Goal: Find specific page/section: Find specific page/section

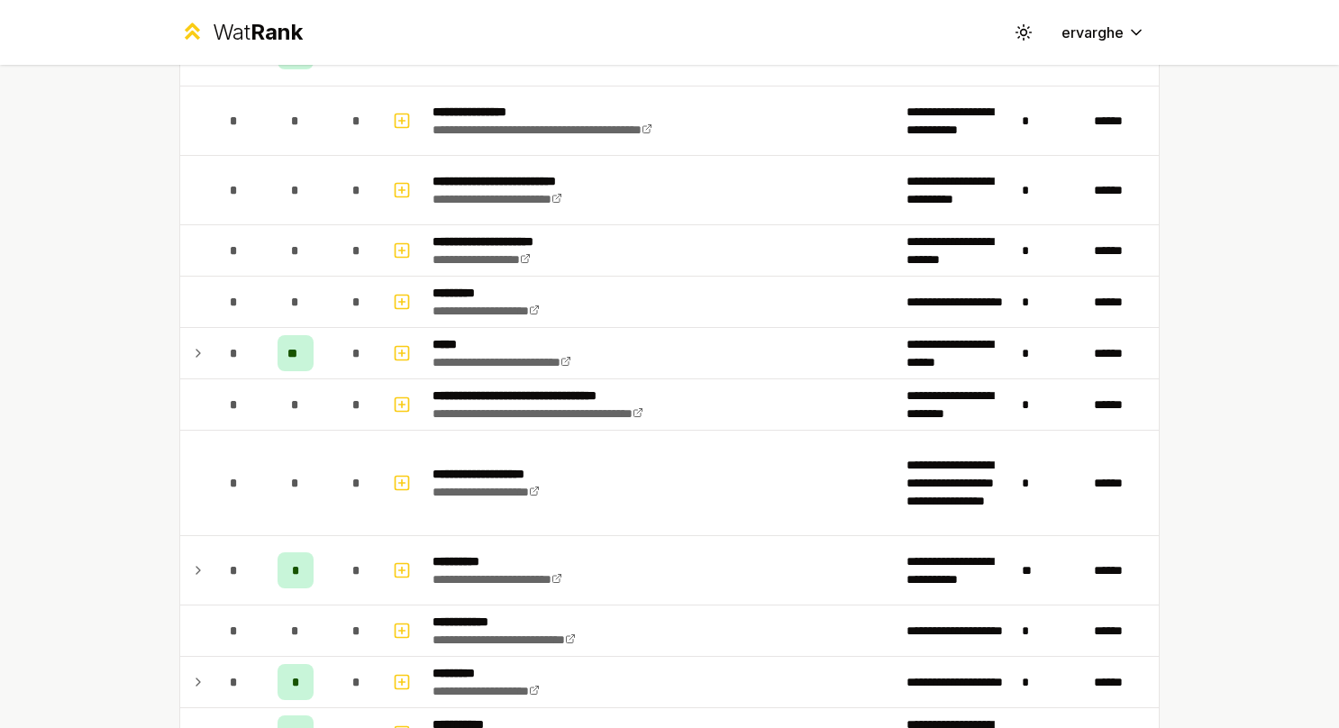
scroll to position [1171, 0]
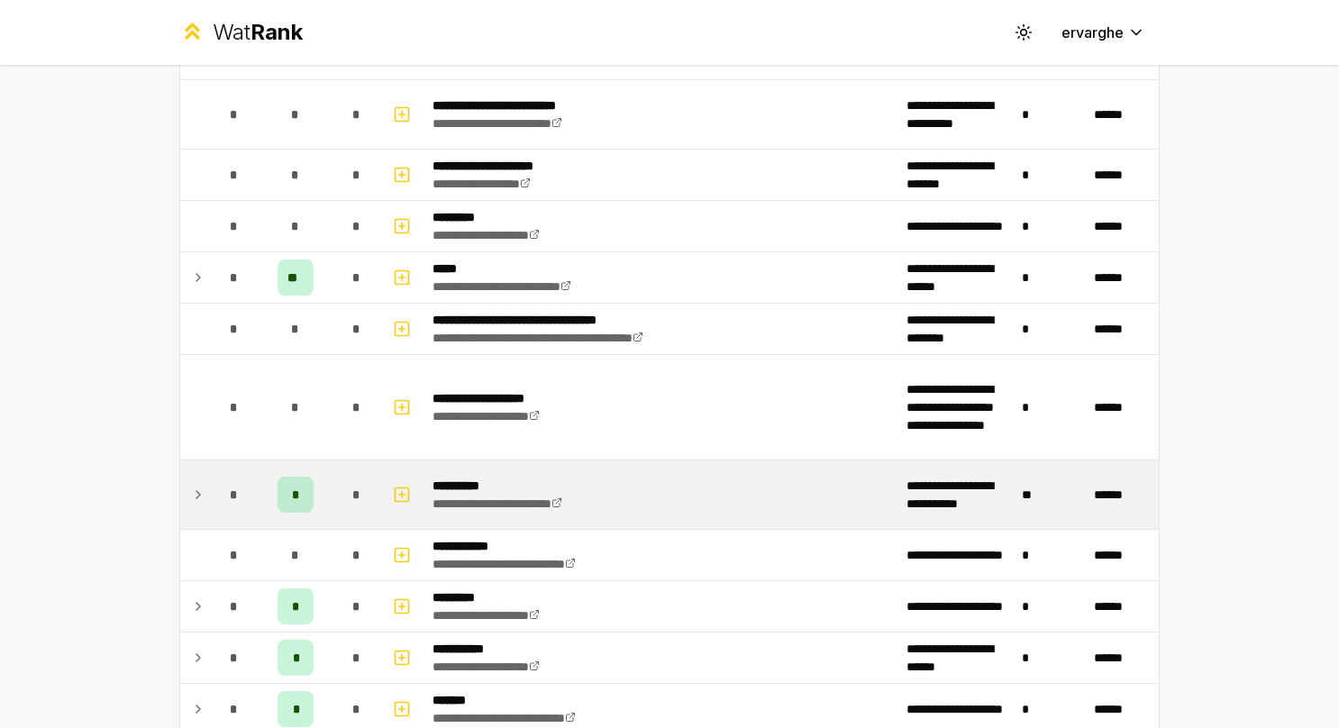
click at [216, 479] on div "*" at bounding box center [234, 495] width 36 height 36
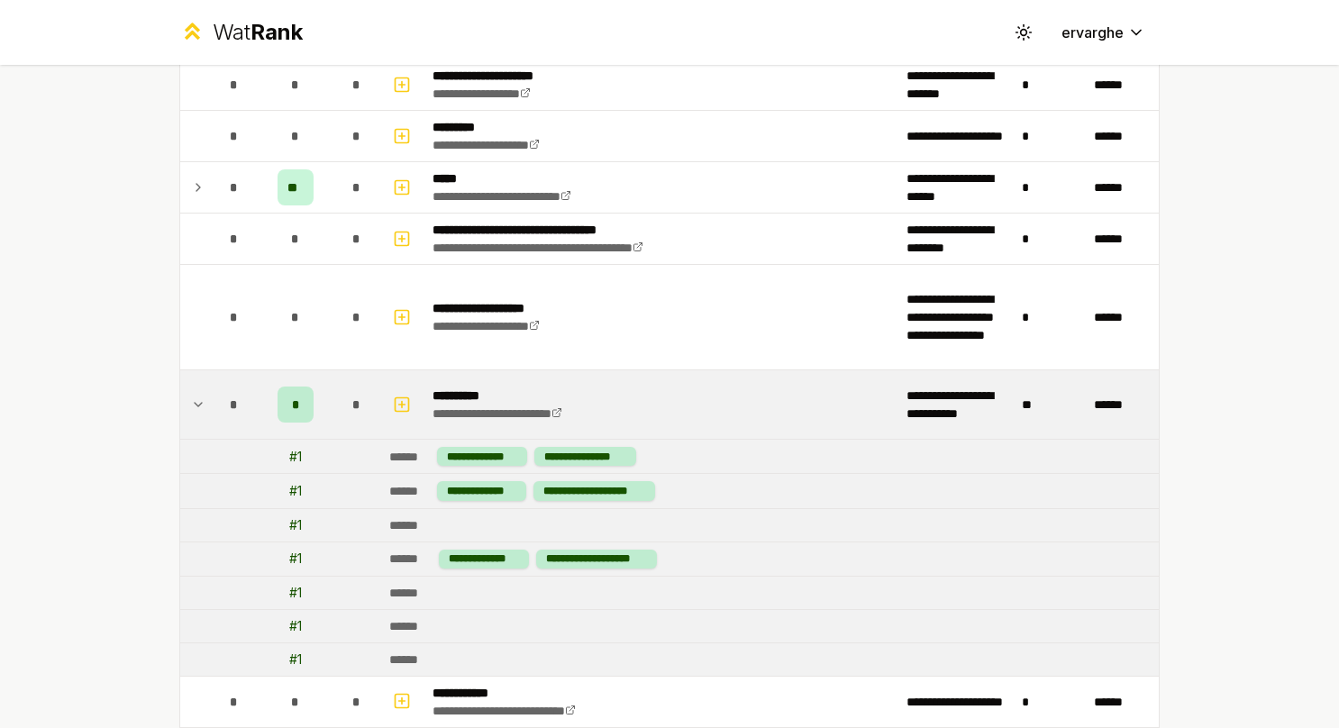
scroll to position [1351, 0]
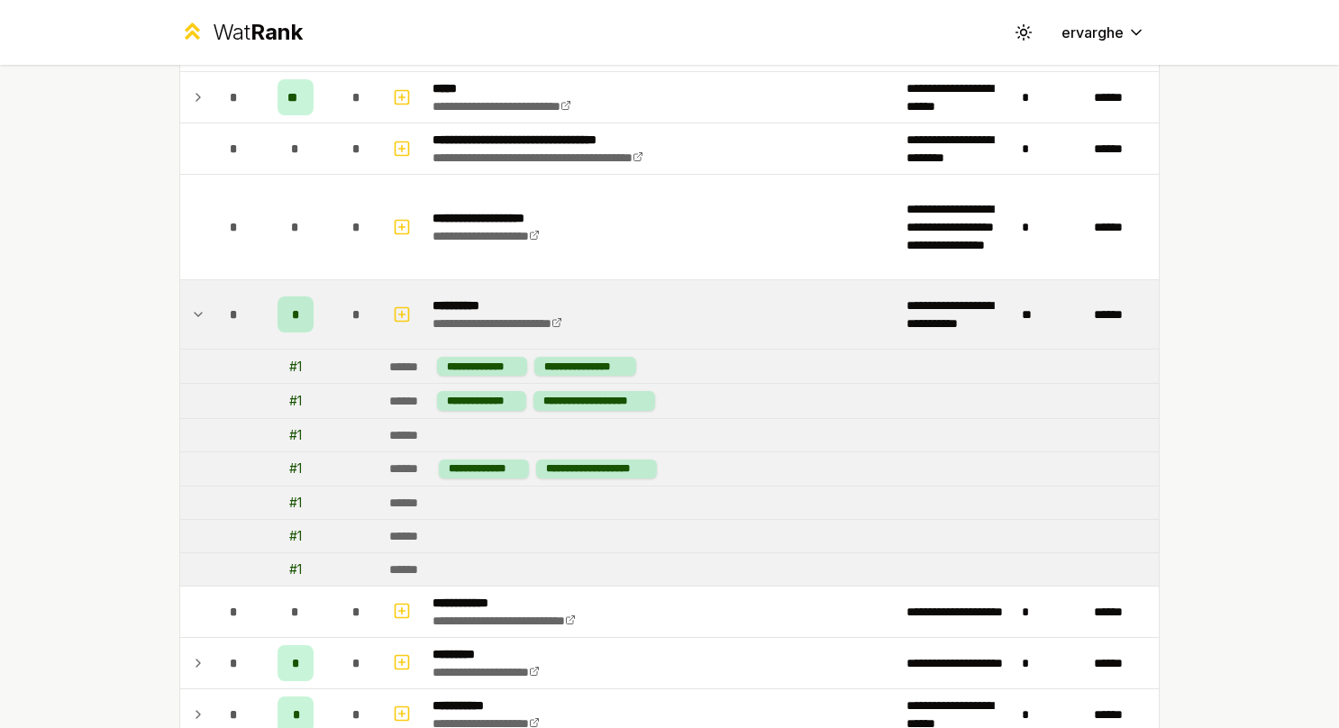
click at [198, 306] on td at bounding box center [194, 314] width 29 height 68
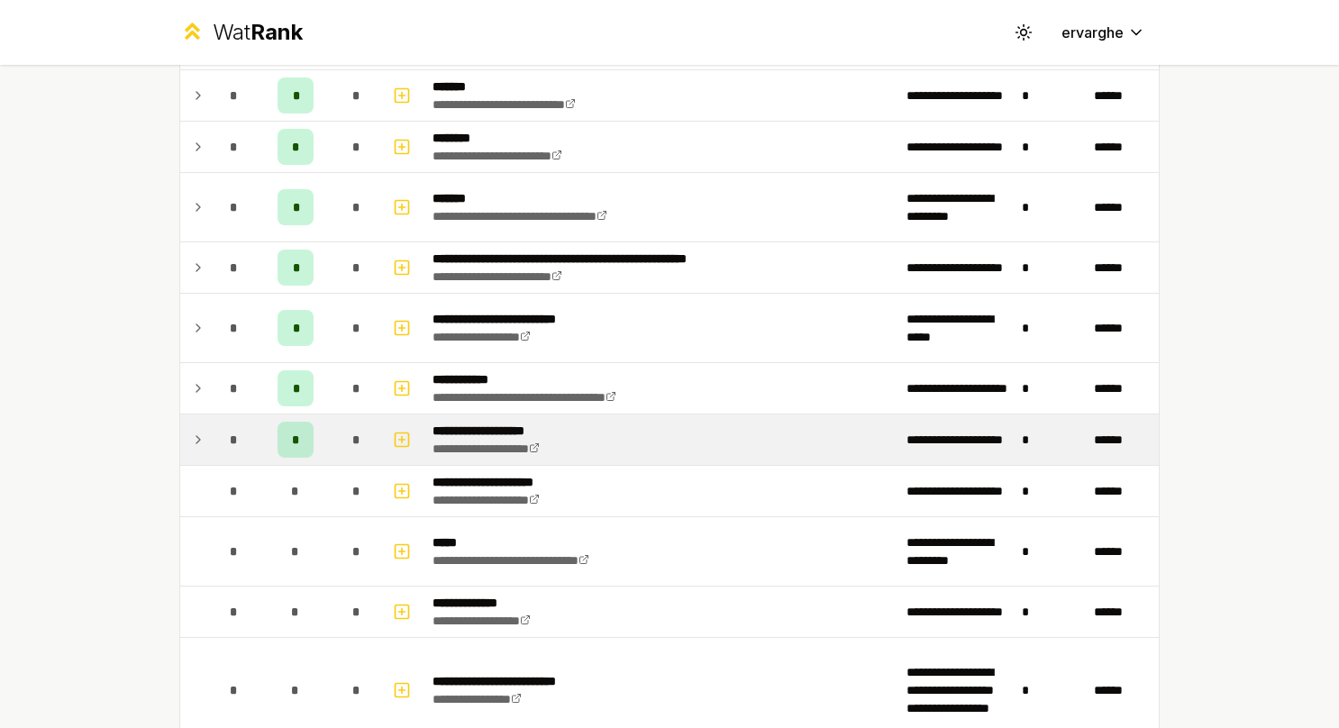
scroll to position [1802, 0]
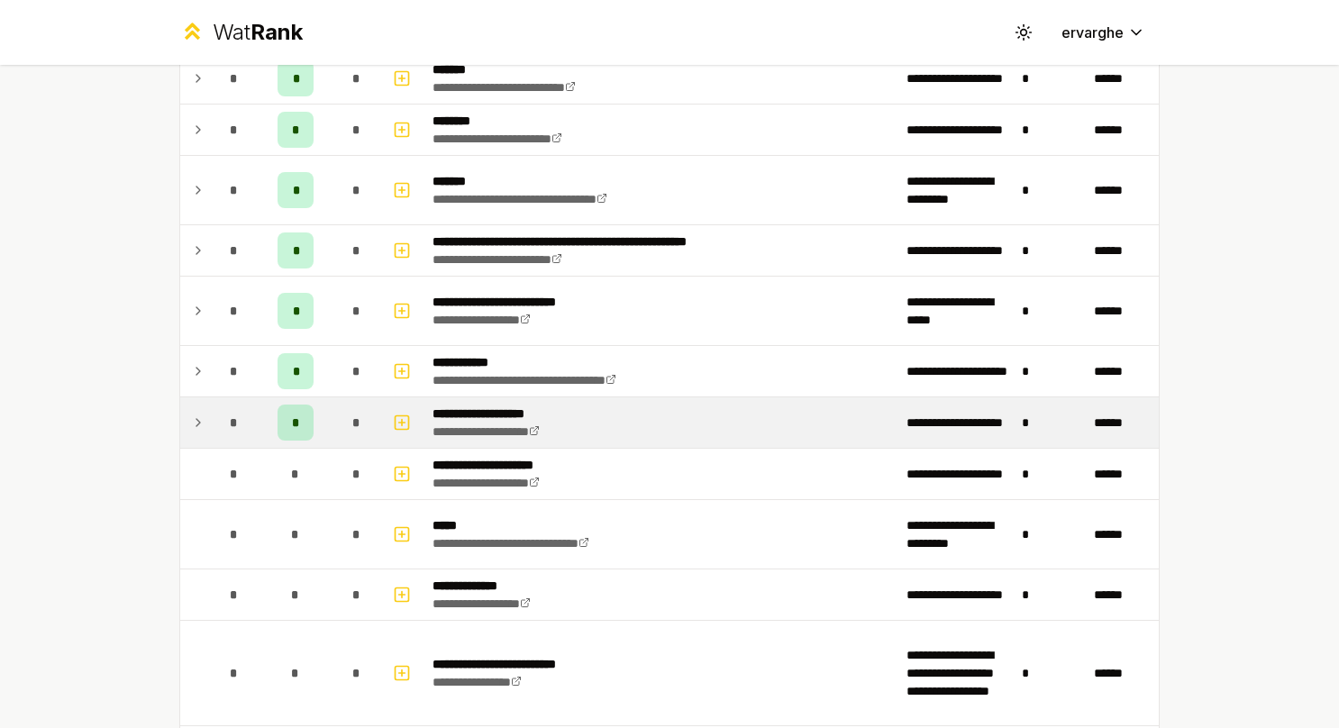
click at [194, 412] on icon at bounding box center [198, 423] width 14 height 22
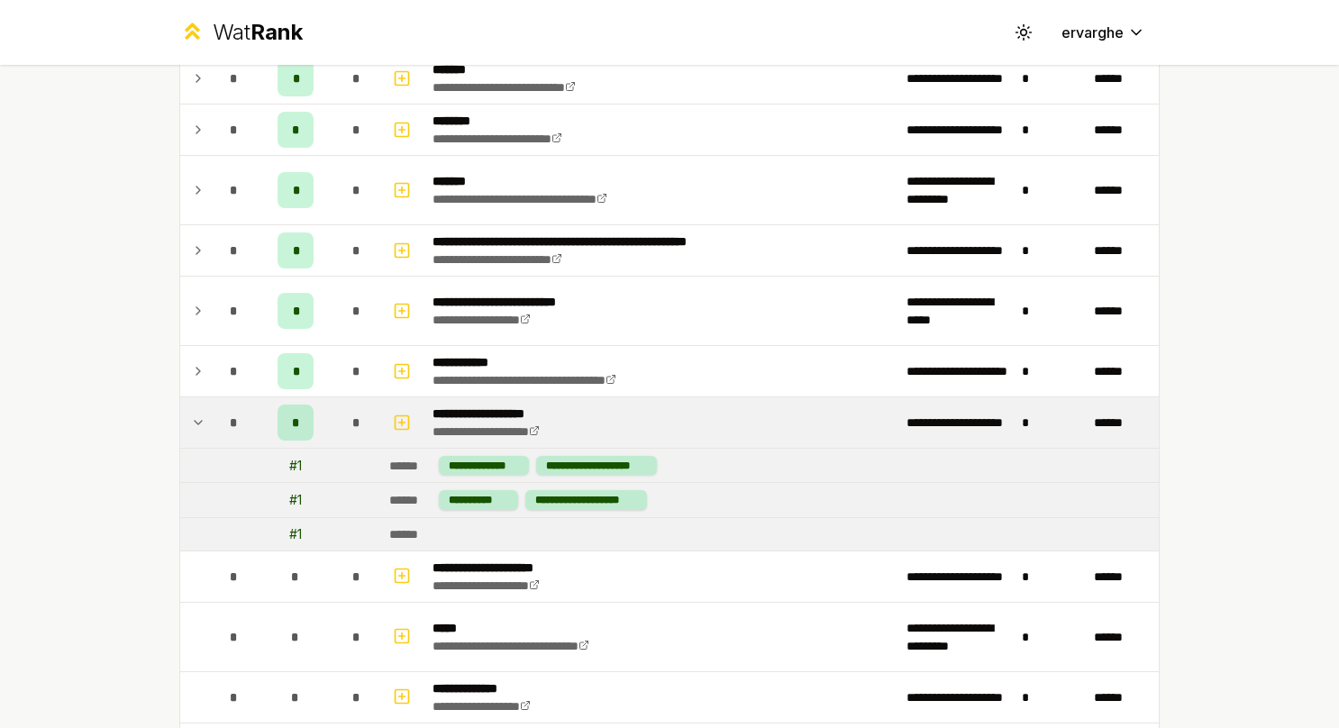
click at [194, 412] on icon at bounding box center [198, 423] width 14 height 22
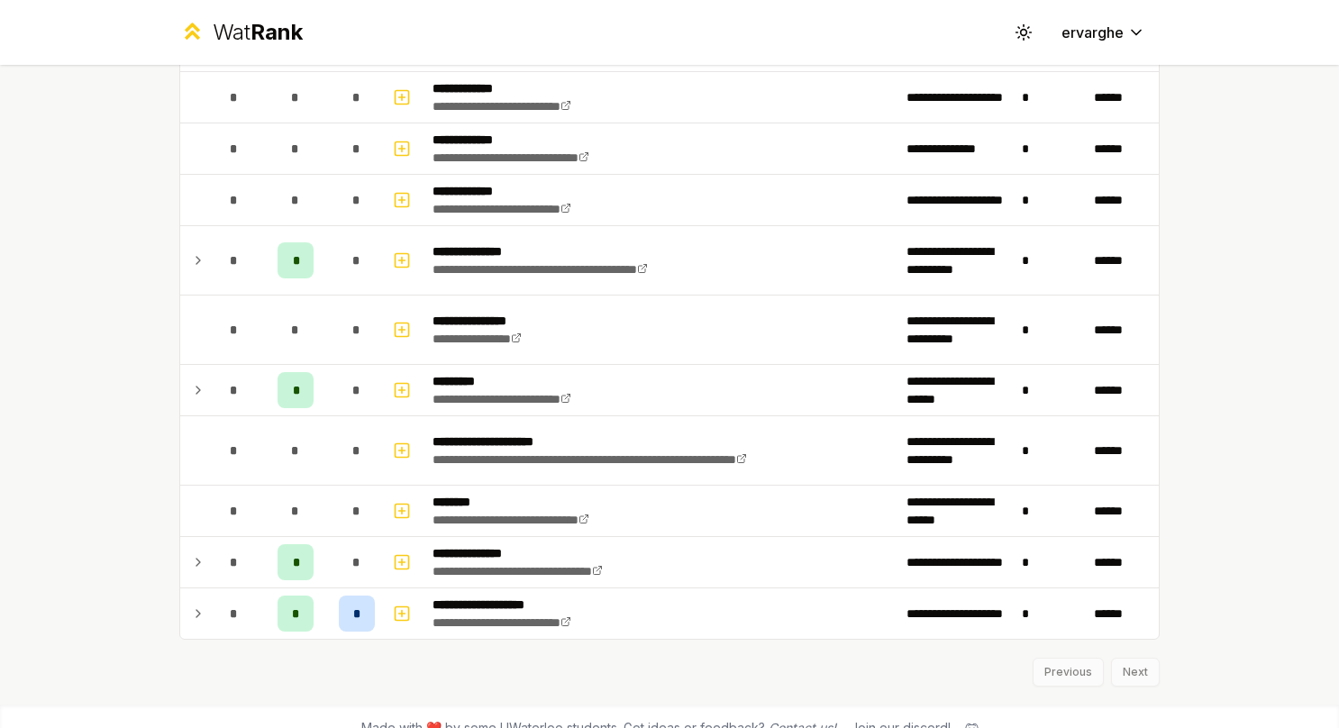
scroll to position [3614, 0]
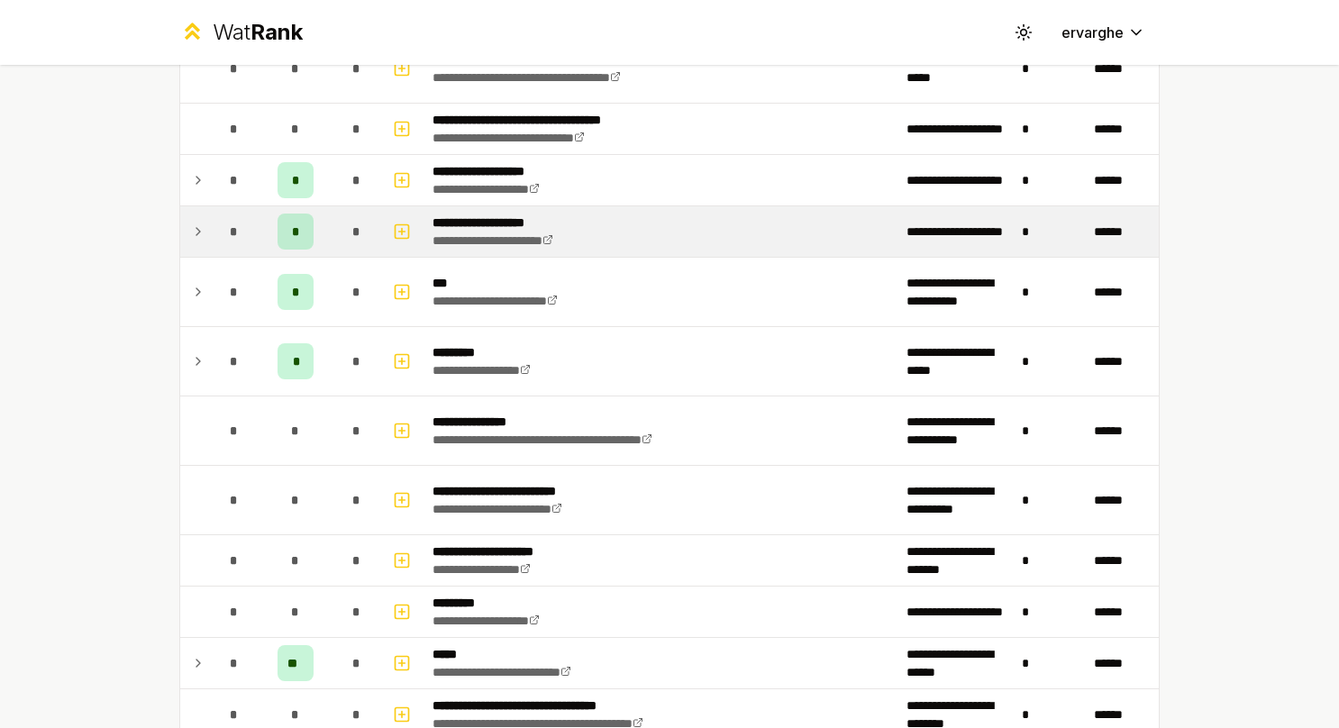
scroll to position [811, 0]
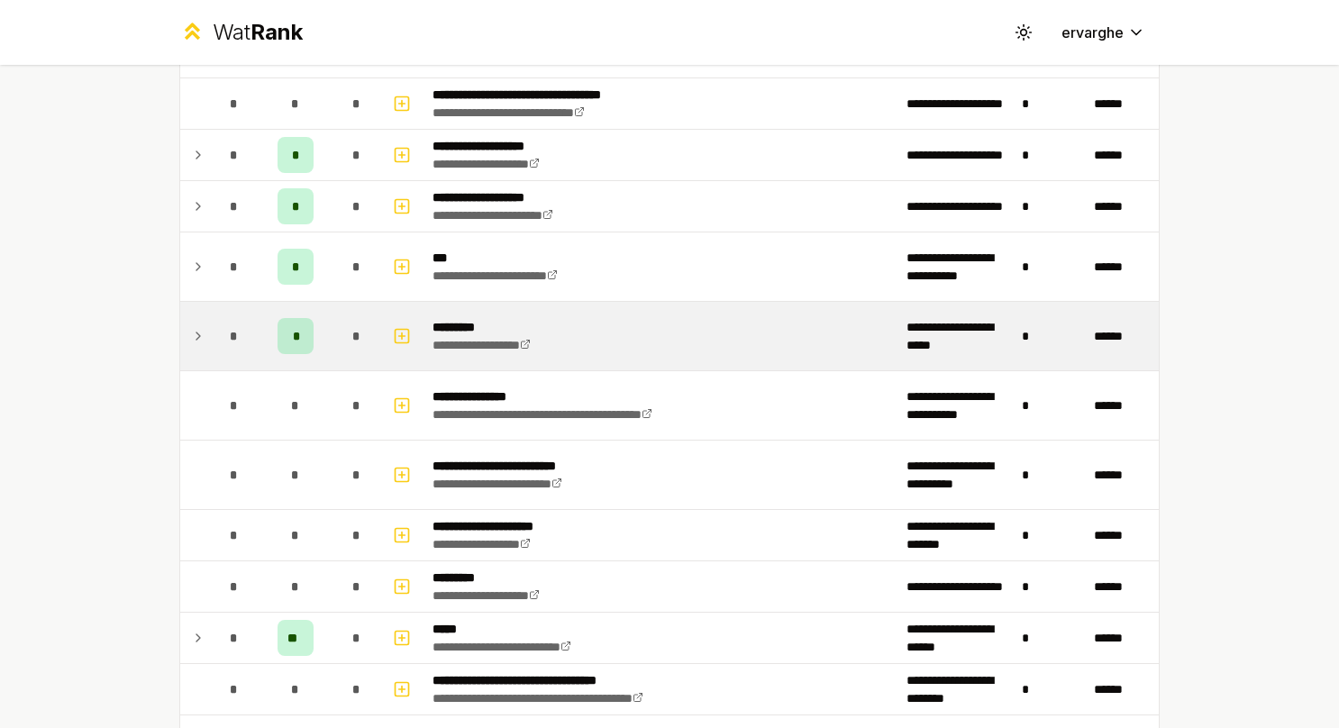
click at [199, 312] on td at bounding box center [194, 336] width 29 height 68
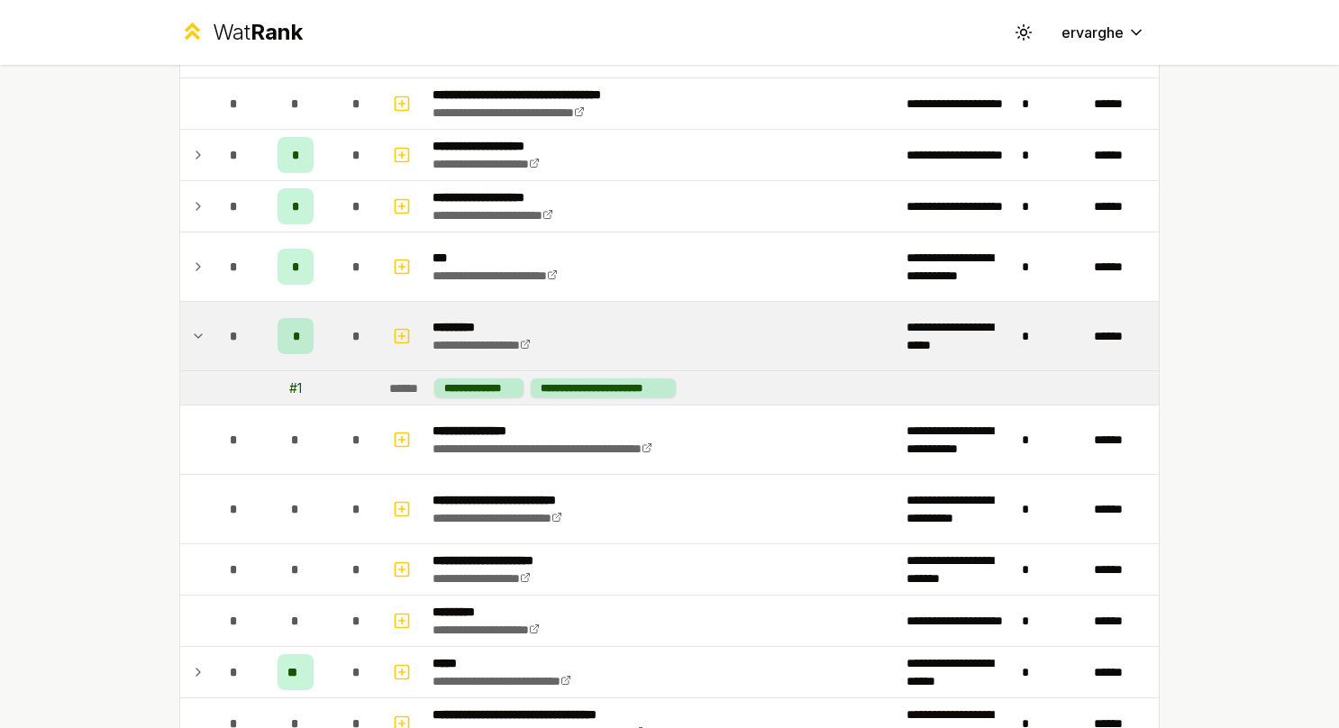
click at [200, 312] on td at bounding box center [194, 336] width 29 height 68
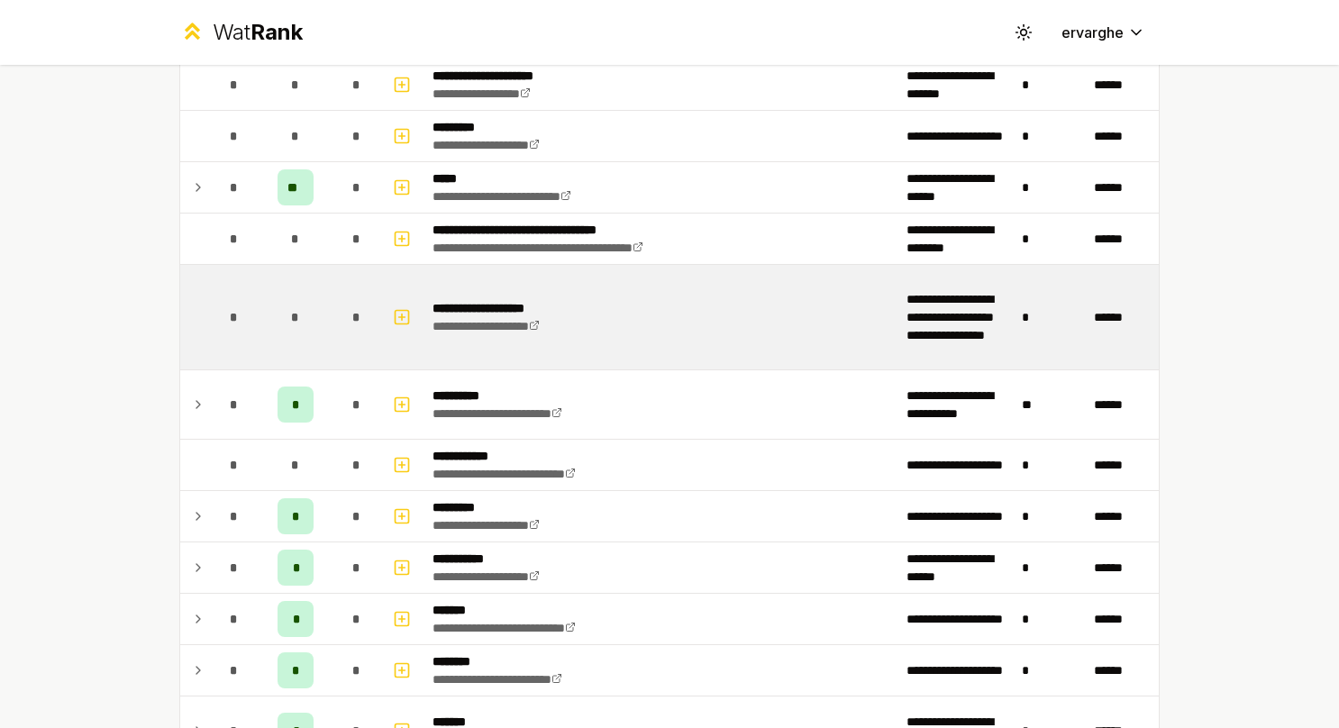
scroll to position [1351, 0]
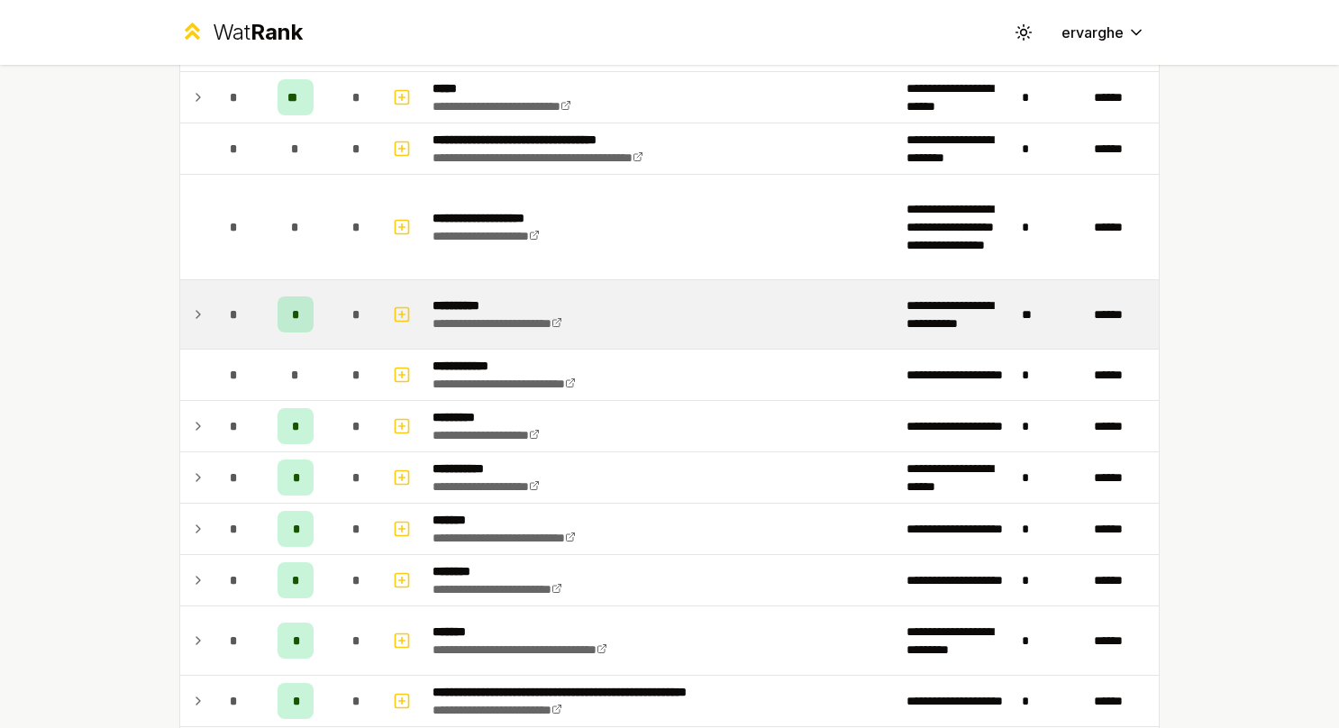
click at [216, 312] on div "*" at bounding box center [234, 314] width 36 height 36
